Goal: Task Accomplishment & Management: Manage account settings

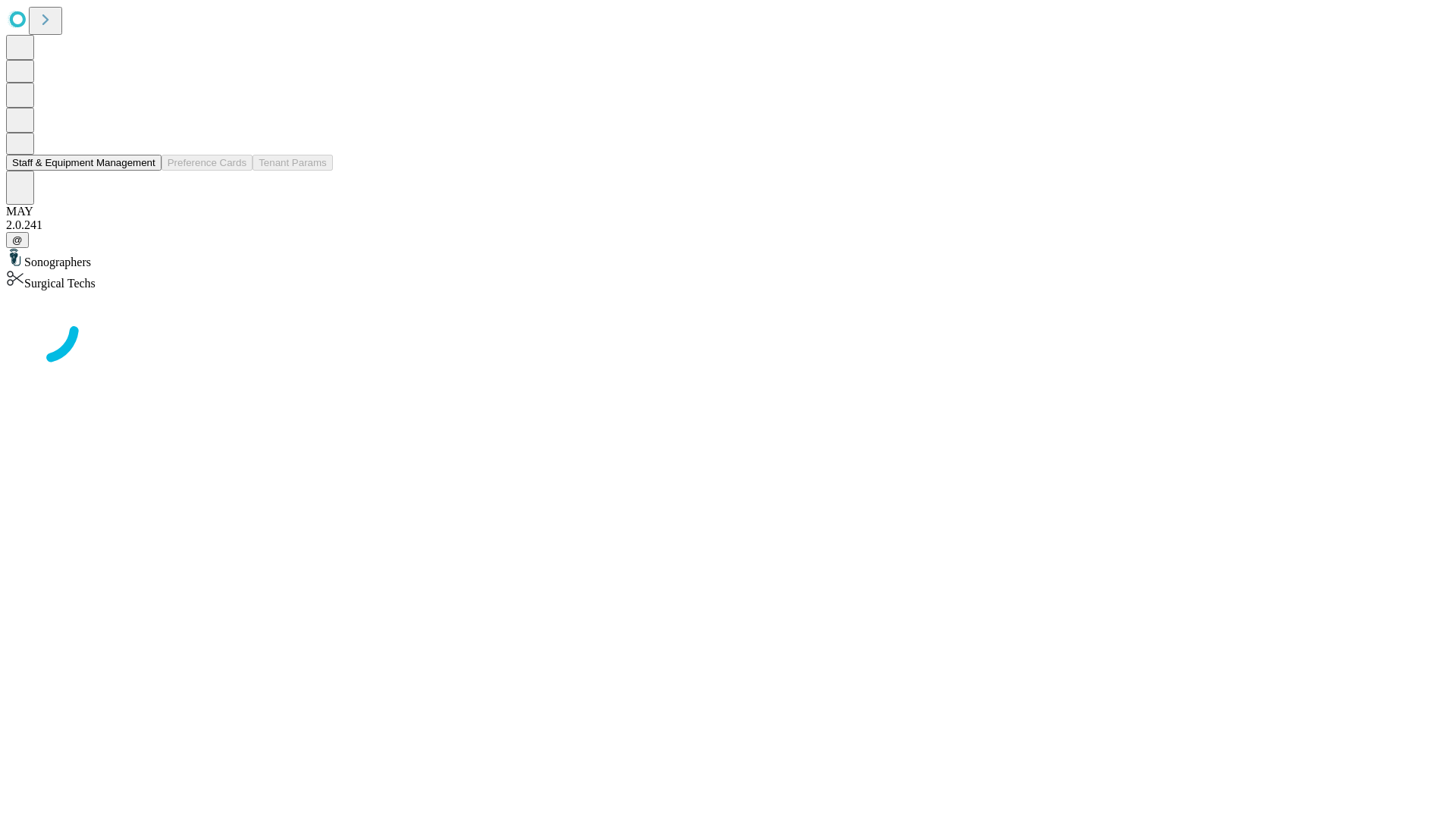
click at [145, 171] on button "Staff & Equipment Management" at bounding box center [84, 162] width 155 height 16
